Goal: Transaction & Acquisition: Purchase product/service

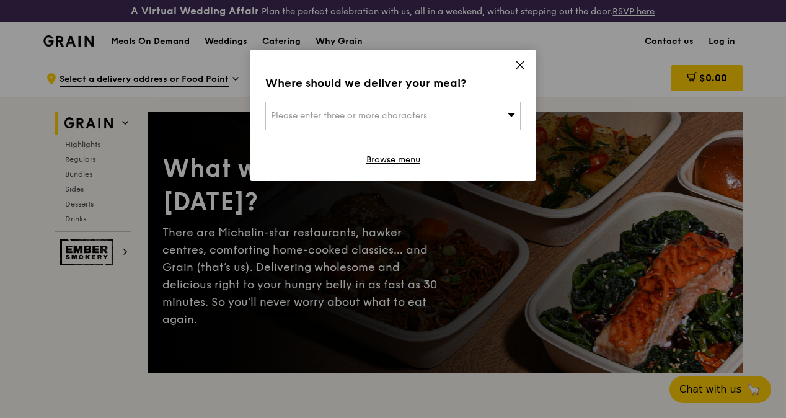
click at [520, 67] on icon at bounding box center [519, 64] width 11 height 11
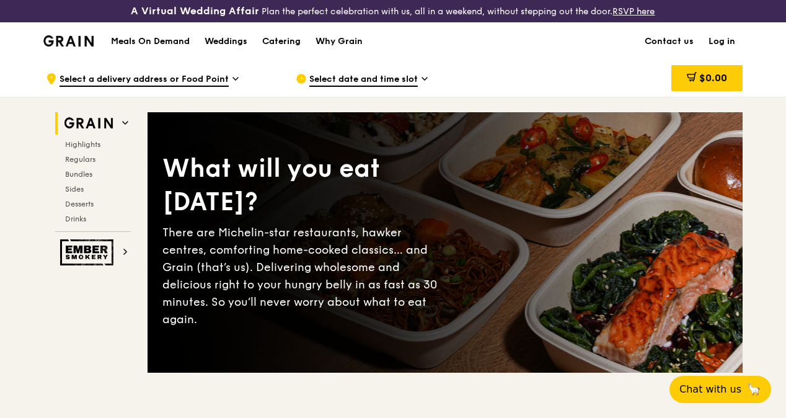
click at [76, 178] on span "Bundles" at bounding box center [79, 174] width 29 height 9
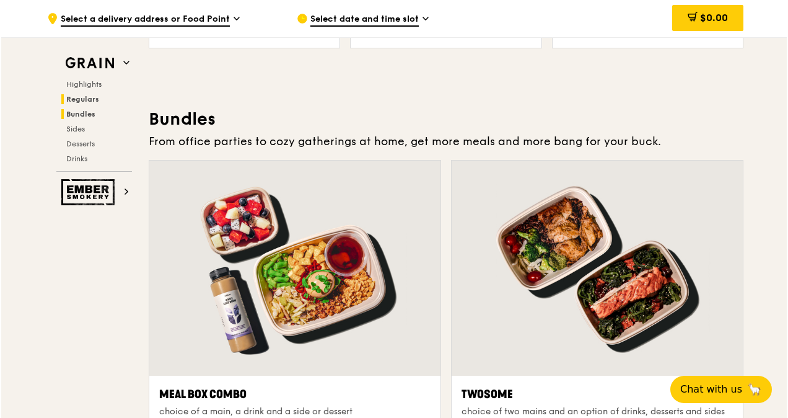
scroll to position [1826, 0]
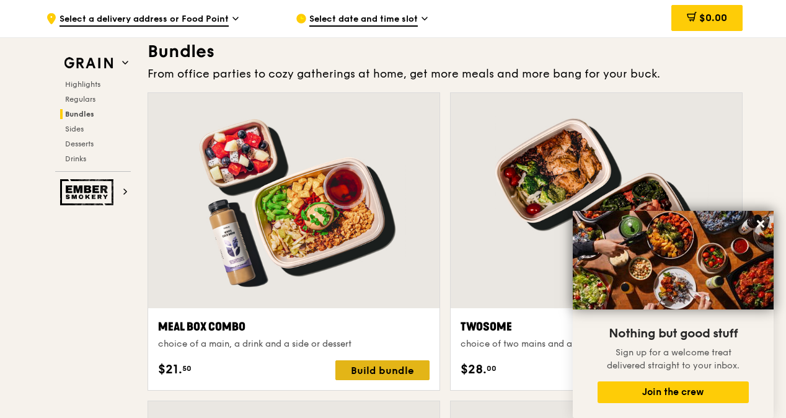
click at [377, 379] on div "Build bundle" at bounding box center [382, 370] width 94 height 20
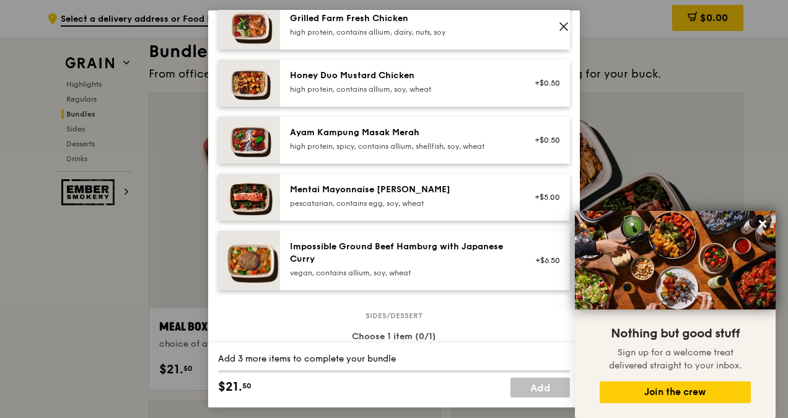
scroll to position [375, 0]
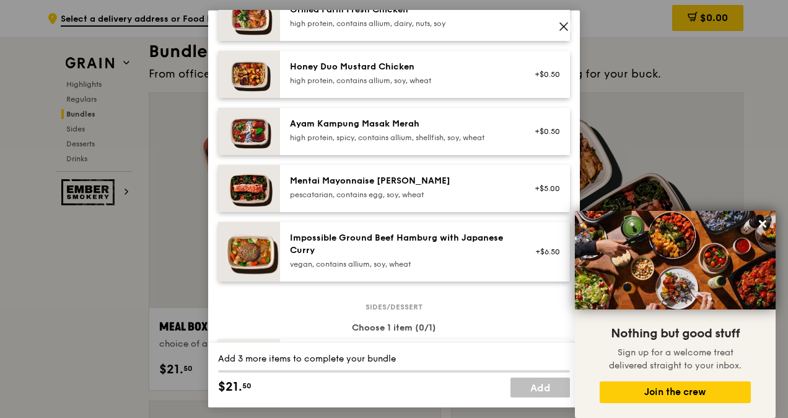
click at [455, 185] on div "Mentai Mayonnaise [PERSON_NAME]" at bounding box center [401, 181] width 222 height 12
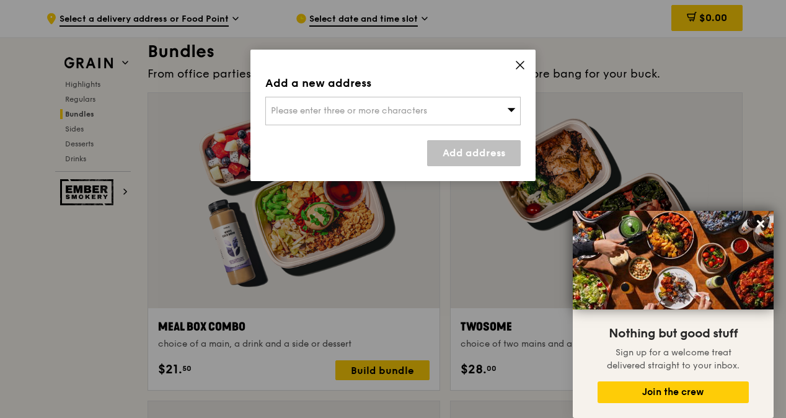
click at [509, 110] on icon at bounding box center [511, 109] width 9 height 9
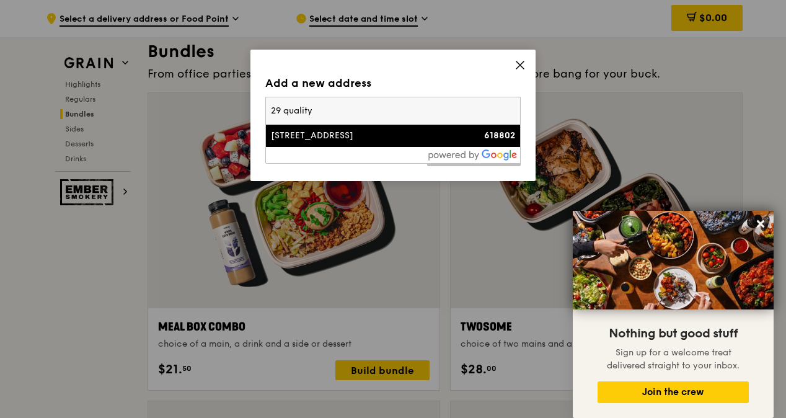
type input "29 quality"
click at [338, 135] on div "[STREET_ADDRESS]" at bounding box center [362, 135] width 183 height 12
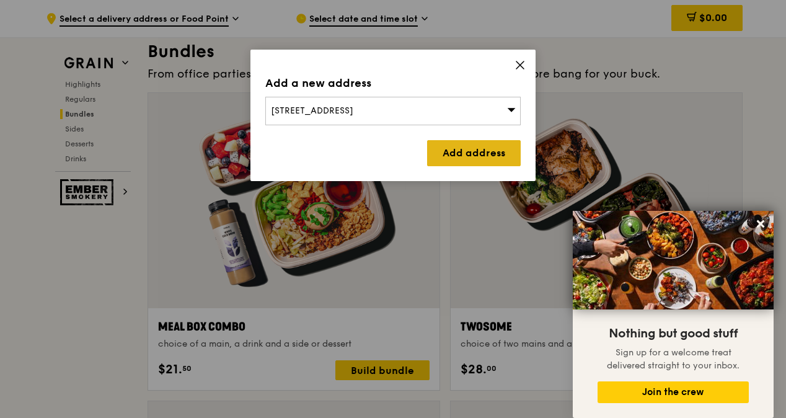
click at [467, 160] on link "Add address" at bounding box center [474, 153] width 94 height 26
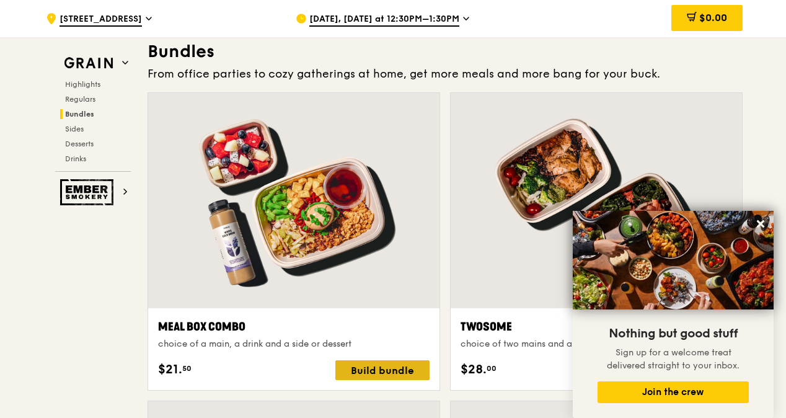
click at [377, 378] on div "Build bundle" at bounding box center [382, 370] width 94 height 20
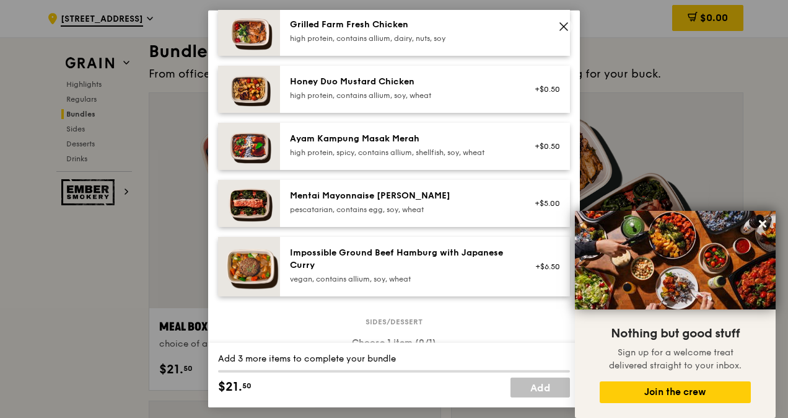
scroll to position [358, 0]
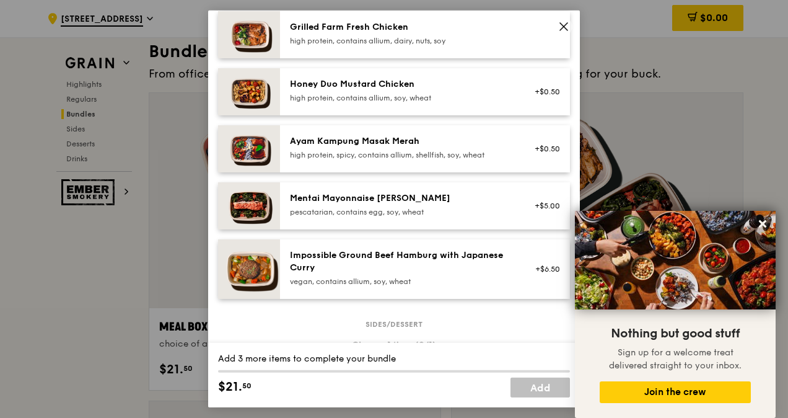
click at [459, 207] on div "pescatarian, contains egg, soy, wheat" at bounding box center [401, 212] width 222 height 10
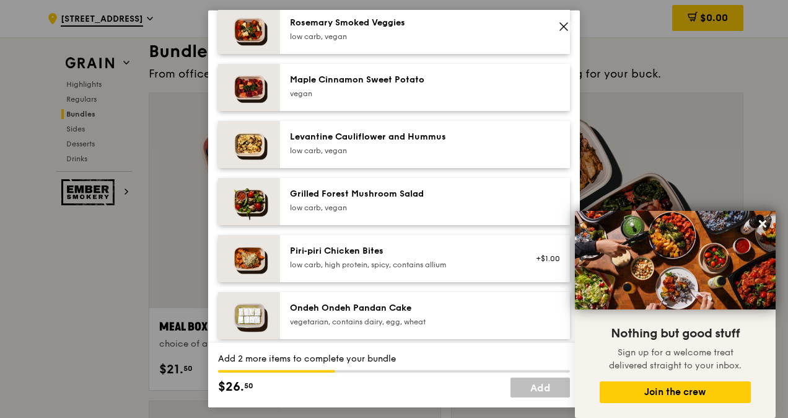
scroll to position [693, 0]
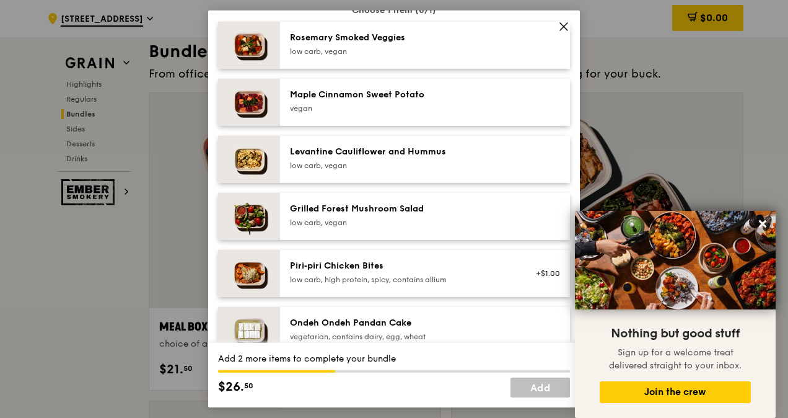
click at [400, 206] on div "Grilled Forest Mushroom Salad" at bounding box center [401, 209] width 222 height 12
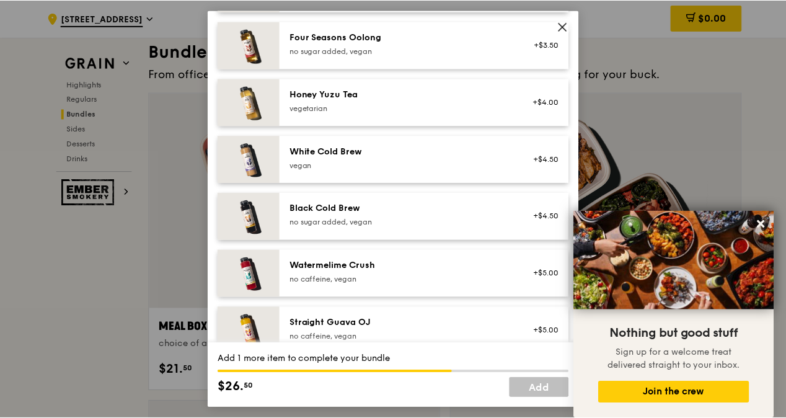
scroll to position [1517, 0]
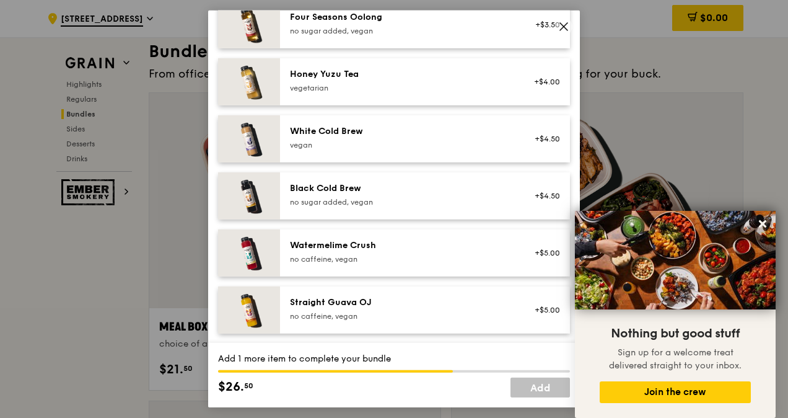
click at [406, 263] on div "no caffeine, vegan" at bounding box center [401, 259] width 222 height 10
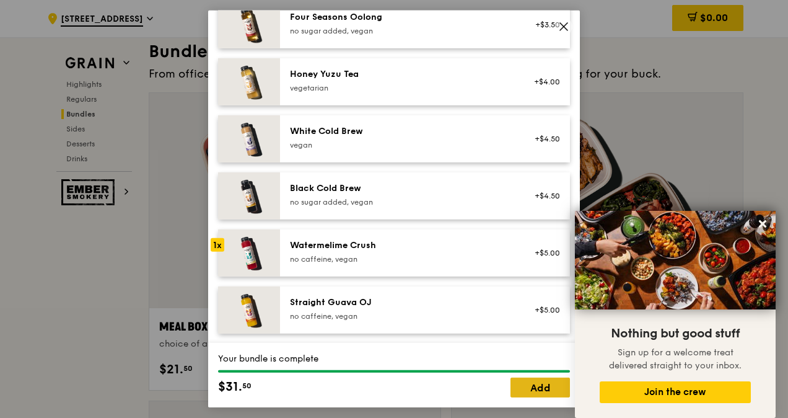
click at [532, 386] on link "Add" at bounding box center [539, 387] width 59 height 20
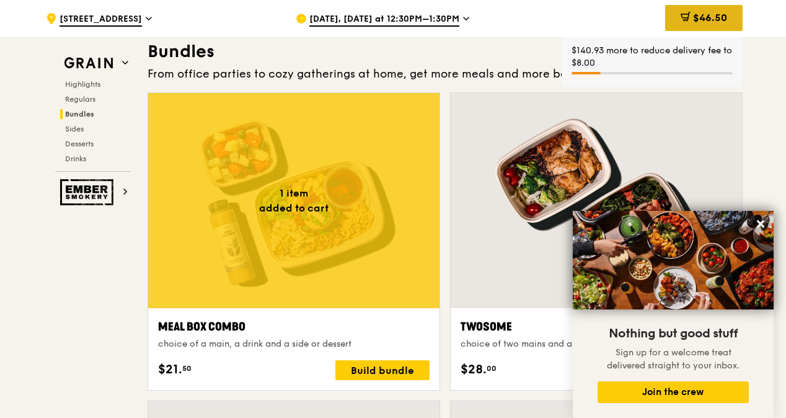
click at [716, 15] on span "$46.50" at bounding box center [710, 18] width 34 height 12
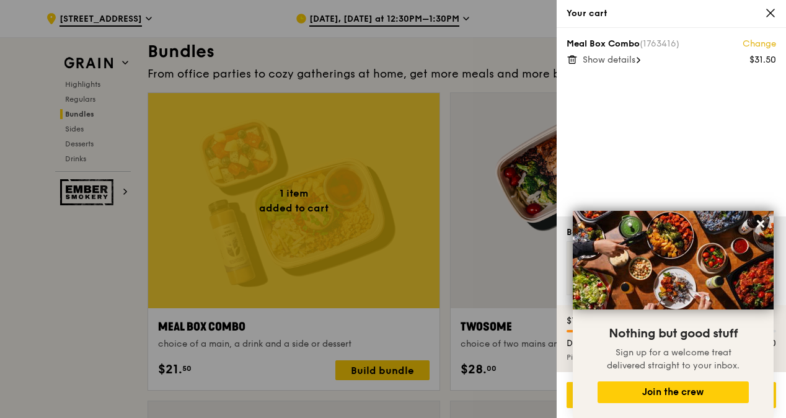
click at [631, 61] on span "Show details" at bounding box center [608, 60] width 53 height 11
click at [445, 202] on div at bounding box center [393, 209] width 786 height 418
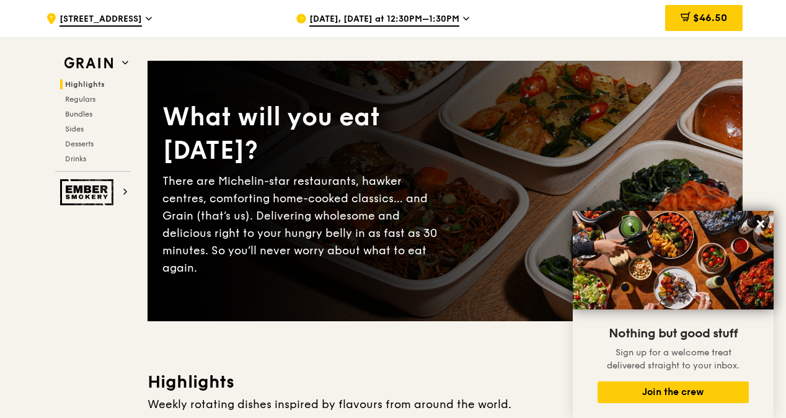
scroll to position [0, 0]
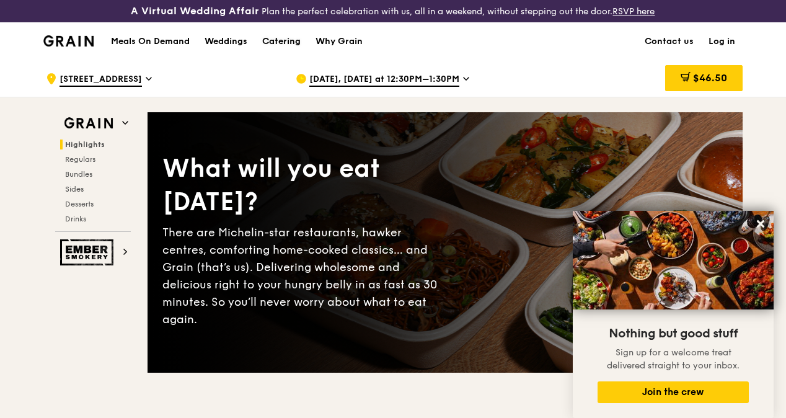
click at [289, 53] on div "Catering" at bounding box center [281, 41] width 38 height 37
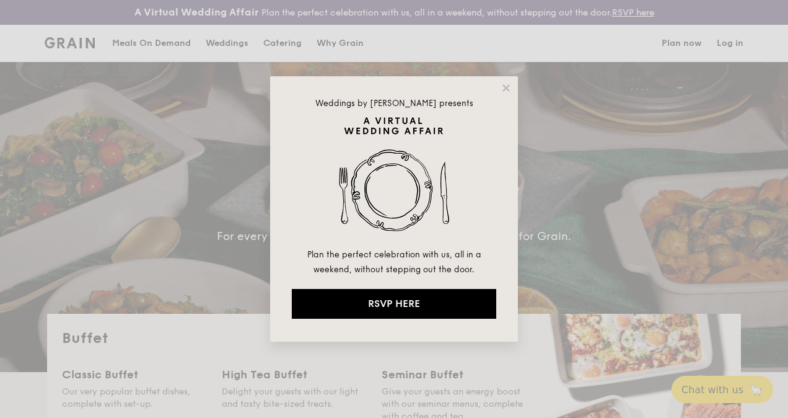
select select
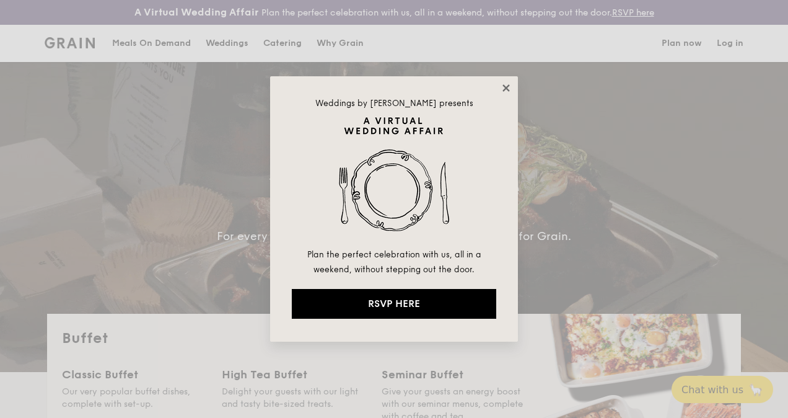
click at [508, 89] on icon at bounding box center [506, 87] width 11 height 11
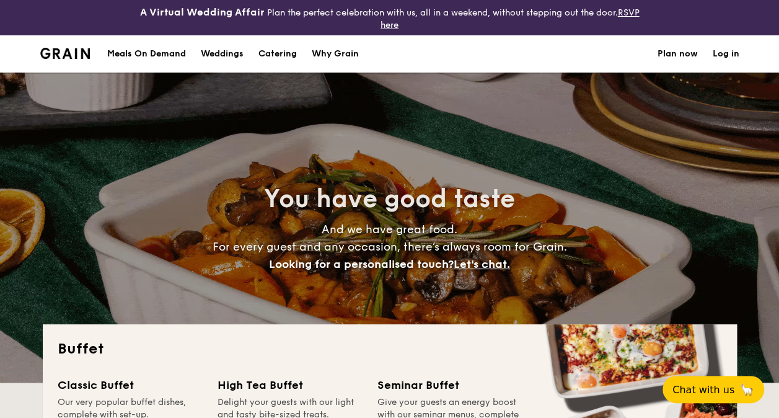
click at [74, 55] on img at bounding box center [65, 53] width 50 height 11
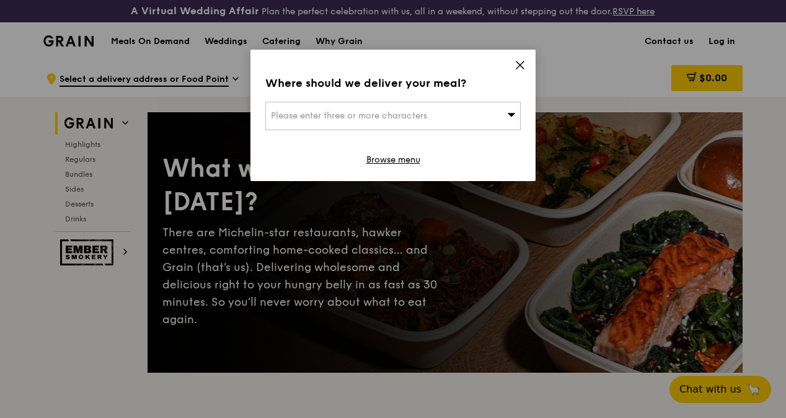
click at [523, 63] on icon at bounding box center [519, 64] width 11 height 11
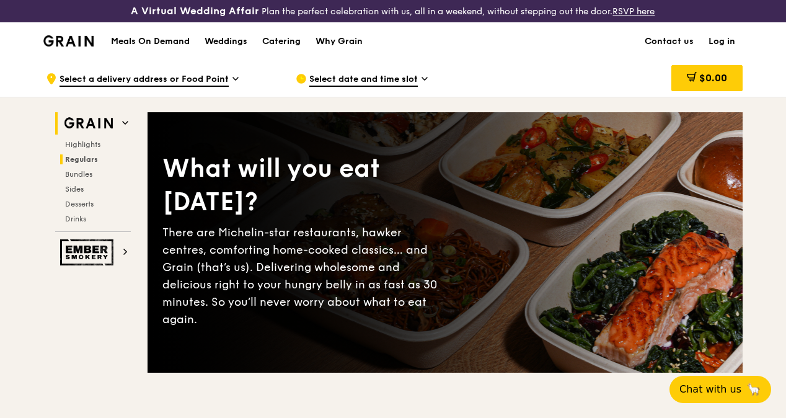
click at [84, 164] on span "Regulars" at bounding box center [81, 159] width 33 height 9
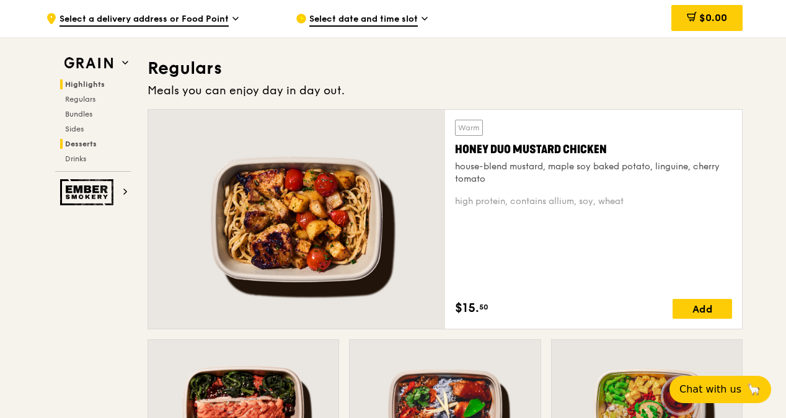
scroll to position [847, 0]
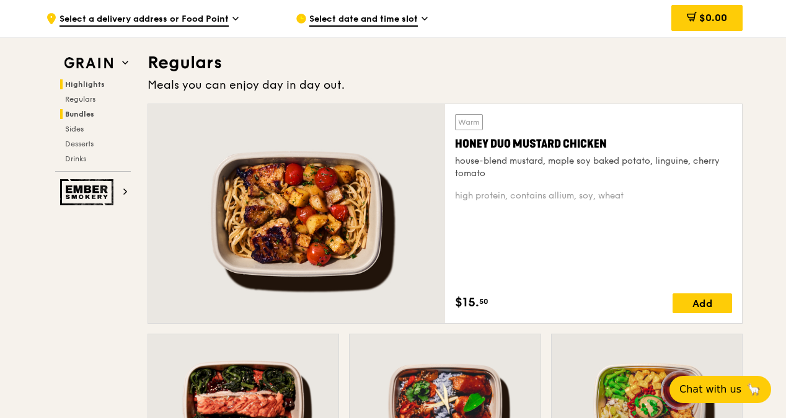
click at [78, 112] on span "Bundles" at bounding box center [79, 114] width 29 height 9
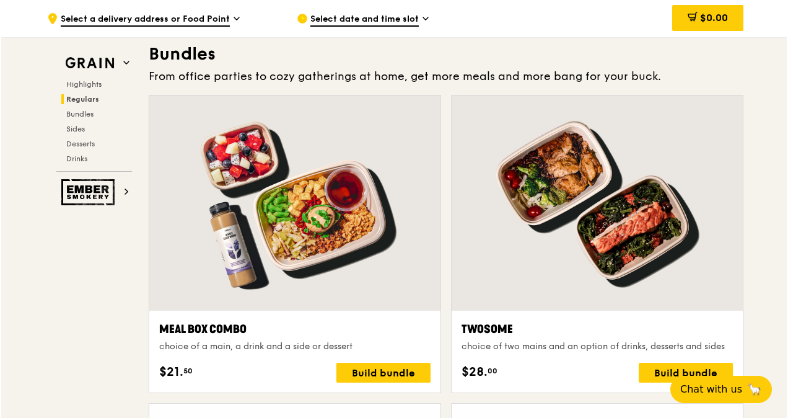
scroll to position [1826, 0]
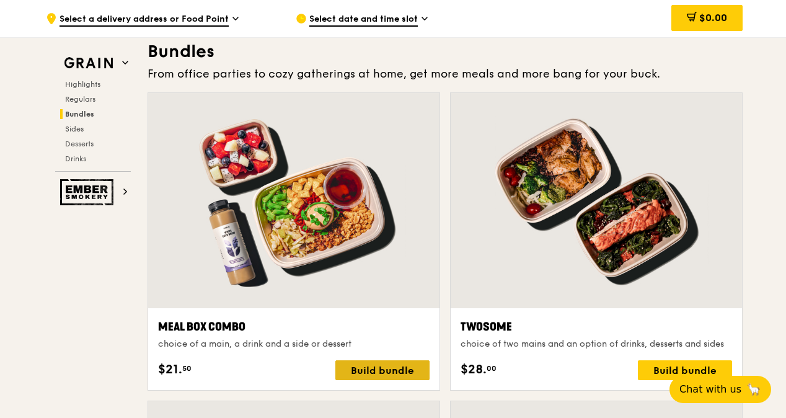
click at [384, 370] on div "Build bundle" at bounding box center [382, 370] width 94 height 20
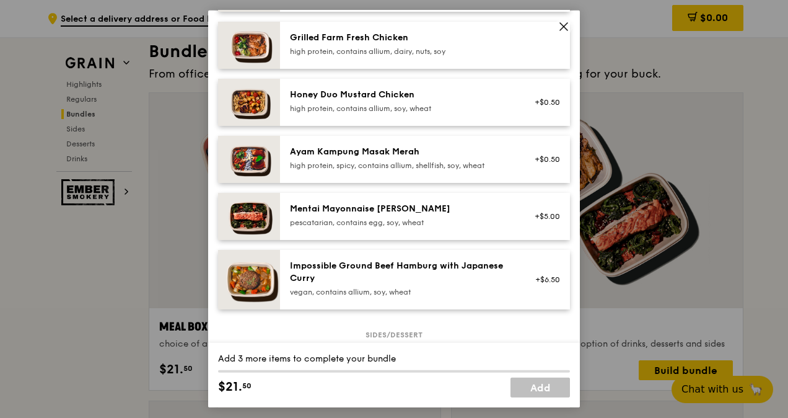
scroll to position [349, 0]
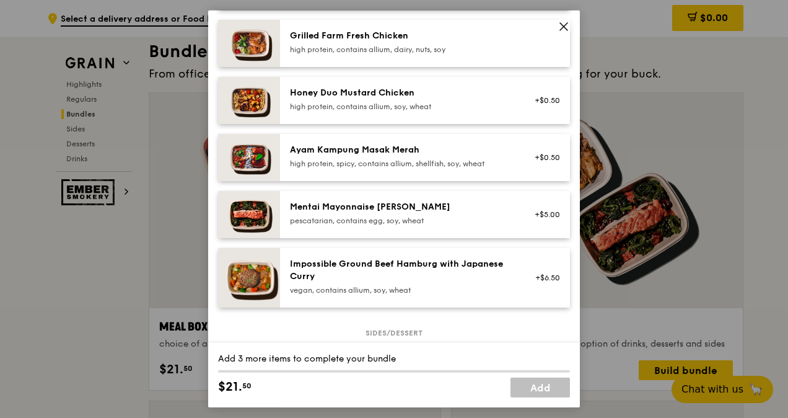
click at [413, 208] on div "Mentai Mayonnaise [PERSON_NAME]" at bounding box center [401, 207] width 222 height 12
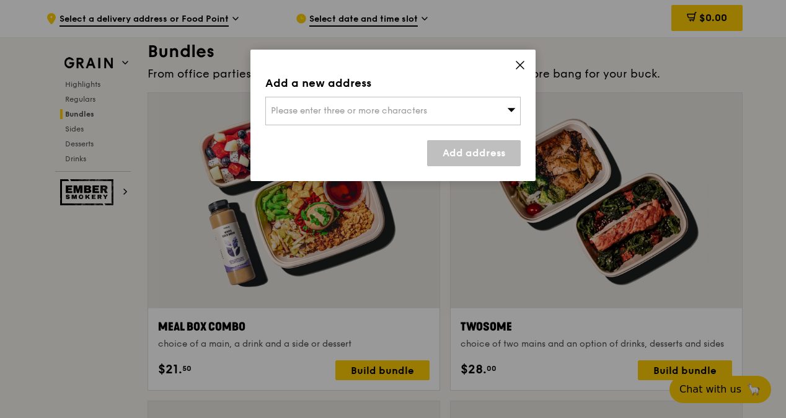
click at [431, 107] on div "Please enter three or more characters" at bounding box center [392, 111] width 255 height 28
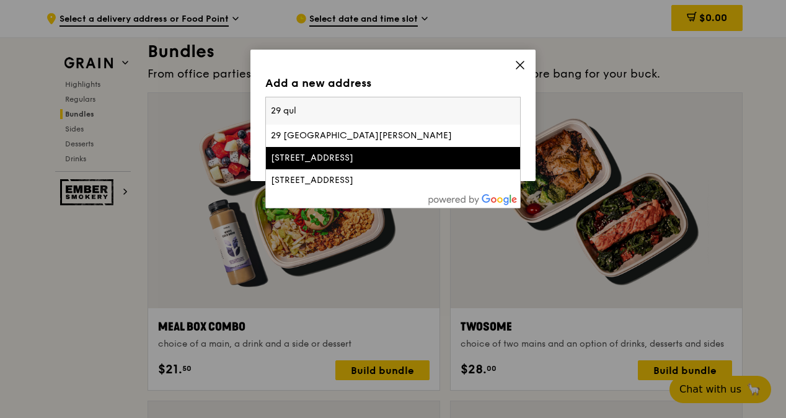
type input "29 qul"
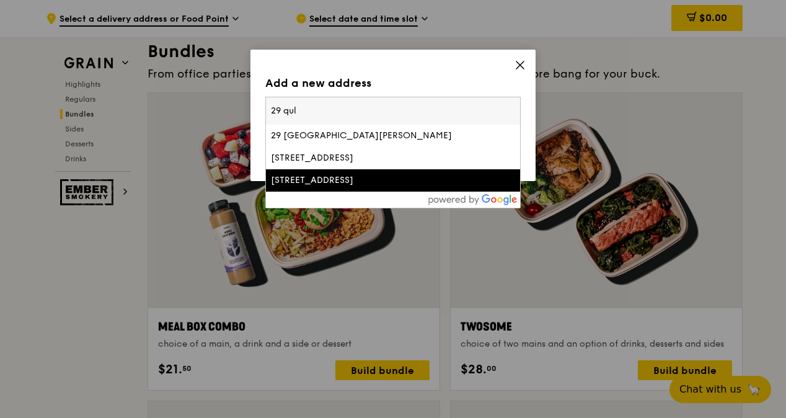
click at [338, 174] on div "[STREET_ADDRESS]" at bounding box center [362, 180] width 183 height 12
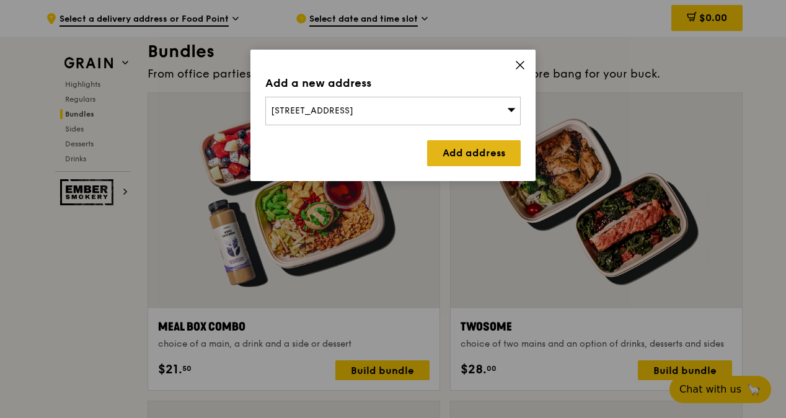
click at [462, 149] on link "Add address" at bounding box center [474, 153] width 94 height 26
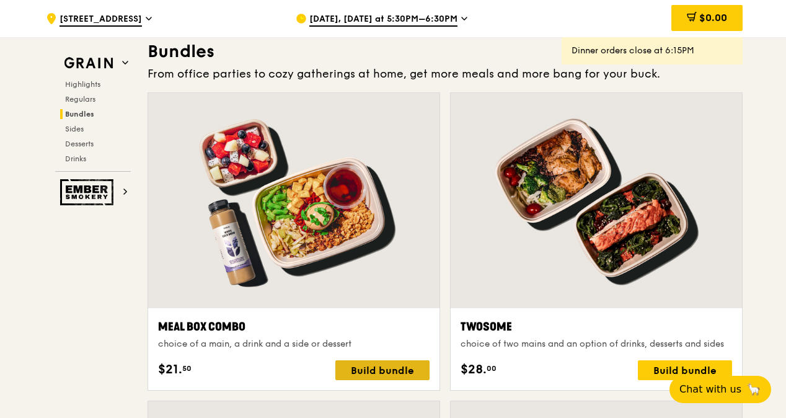
click at [373, 377] on div "Build bundle" at bounding box center [382, 370] width 94 height 20
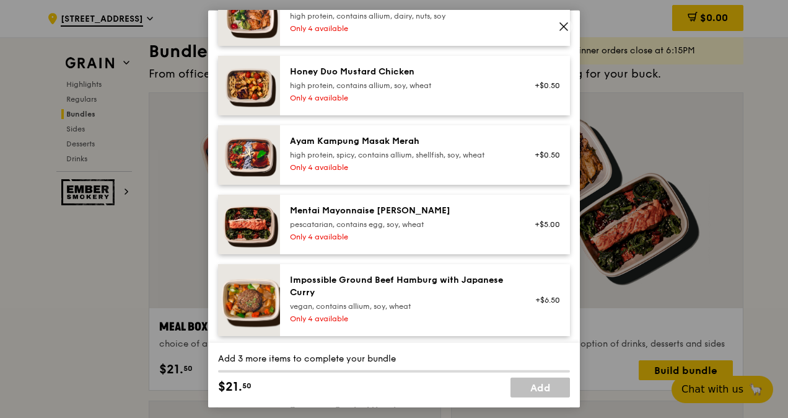
scroll to position [413, 0]
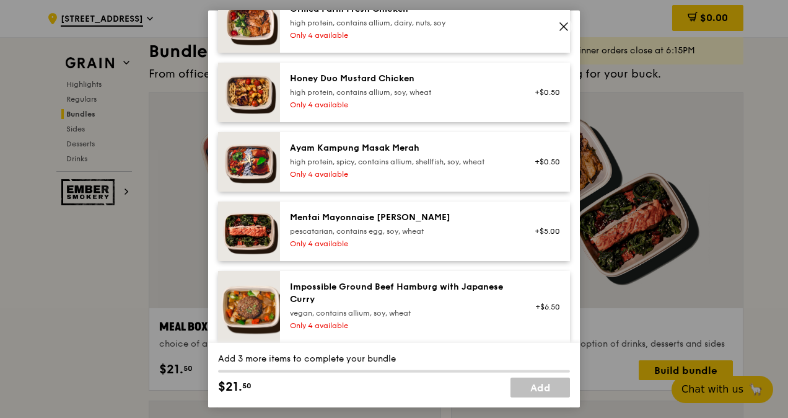
click at [389, 235] on div "Mentai Mayonnaise Aburi Salmon pescatarian, contains egg, soy, wheat Only 4 ava…" at bounding box center [400, 231] width 237 height 40
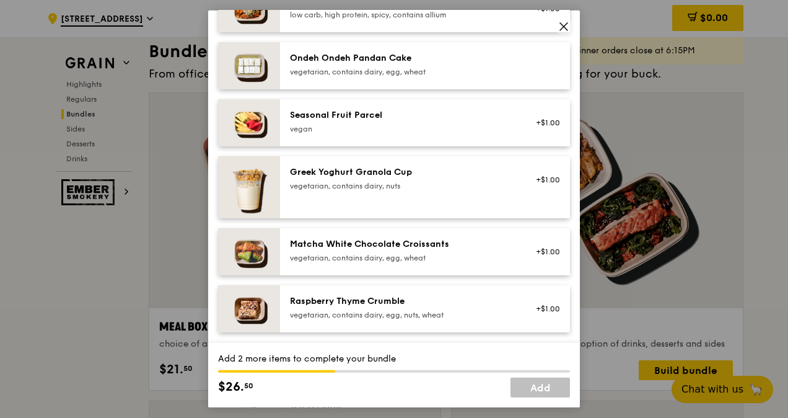
scroll to position [1096, 0]
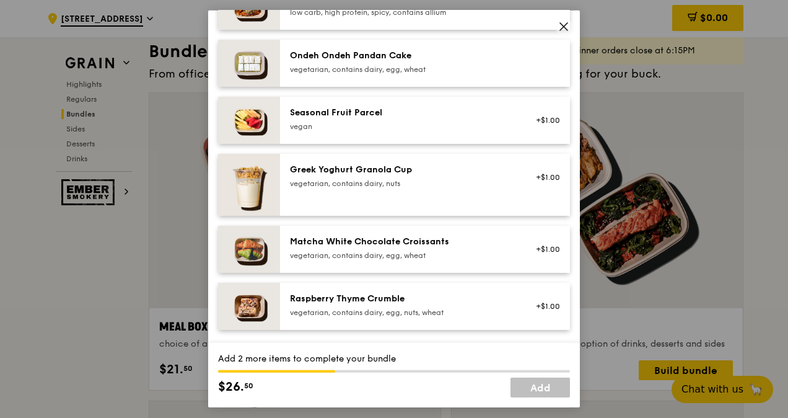
click at [395, 250] on div "vegetarian, contains dairy, egg, wheat" at bounding box center [401, 255] width 222 height 10
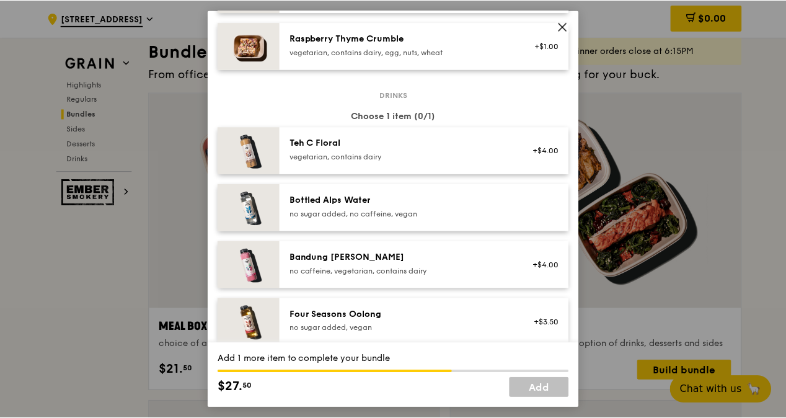
scroll to position [1349, 0]
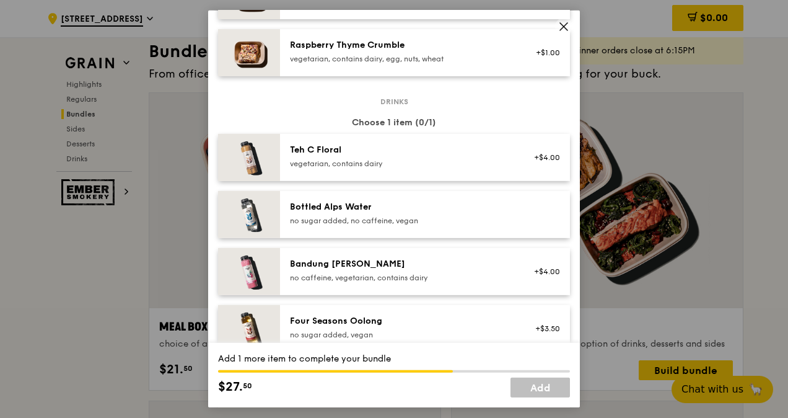
click at [415, 266] on div "Bandung [PERSON_NAME]" at bounding box center [401, 264] width 222 height 12
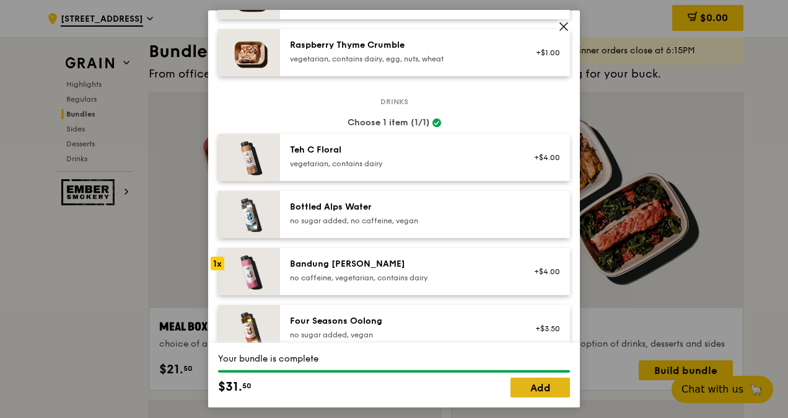
click at [538, 389] on link "Add" at bounding box center [539, 387] width 59 height 20
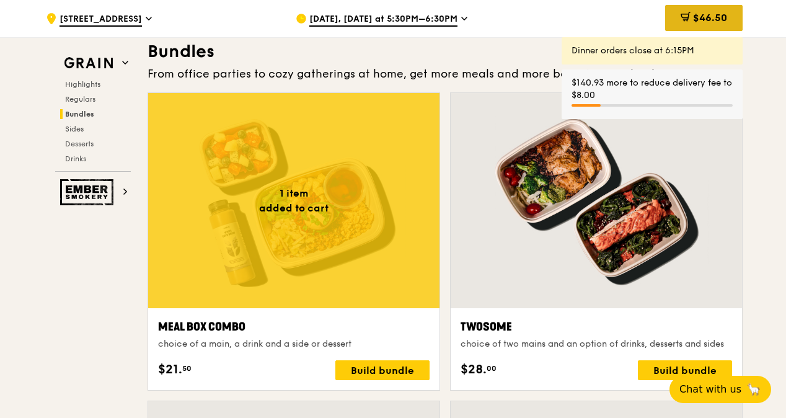
click at [725, 19] on span "$46.50" at bounding box center [710, 18] width 34 height 12
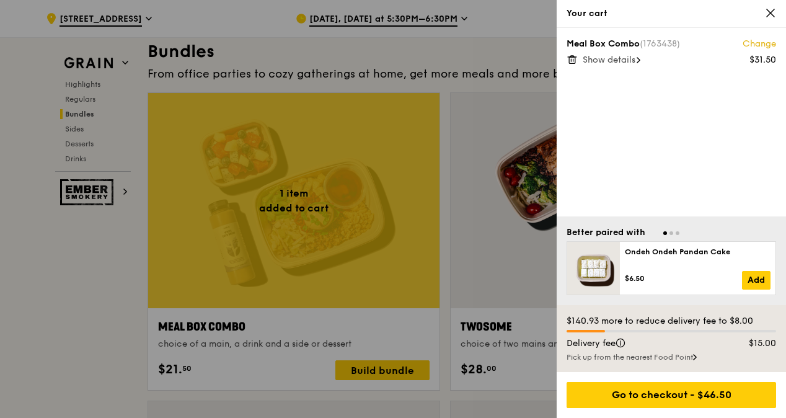
click at [619, 56] on span "Show details" at bounding box center [608, 60] width 53 height 11
